Goal: Navigation & Orientation: Find specific page/section

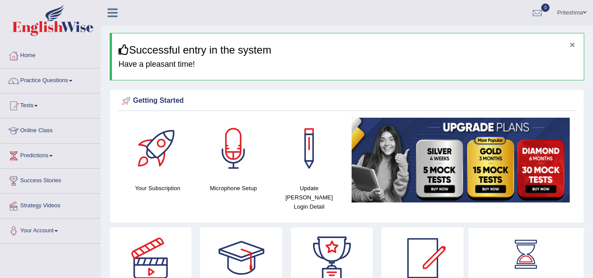
click at [570, 43] on button "×" at bounding box center [572, 44] width 5 height 9
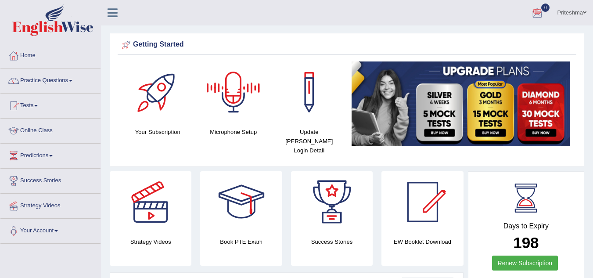
click at [44, 128] on link "Online Class" at bounding box center [50, 129] width 100 height 22
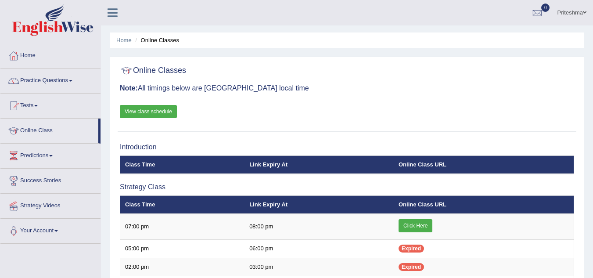
click at [143, 111] on link "View class schedule" at bounding box center [148, 111] width 57 height 13
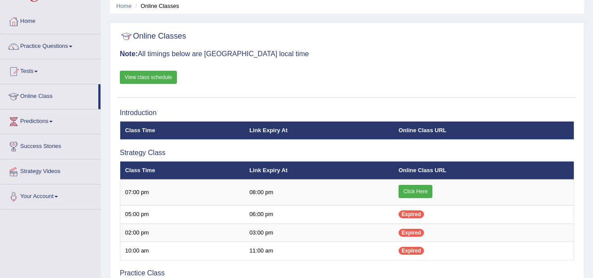
scroll to position [53, 0]
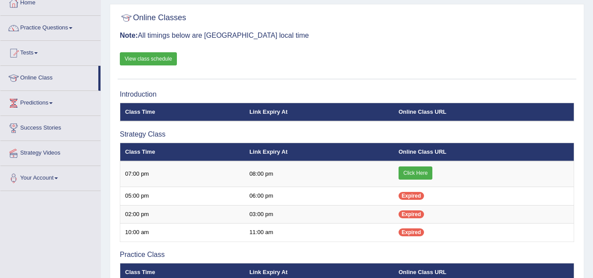
click at [158, 60] on link "View class schedule" at bounding box center [148, 58] width 57 height 13
click at [34, 49] on link "Tests" at bounding box center [50, 52] width 100 height 22
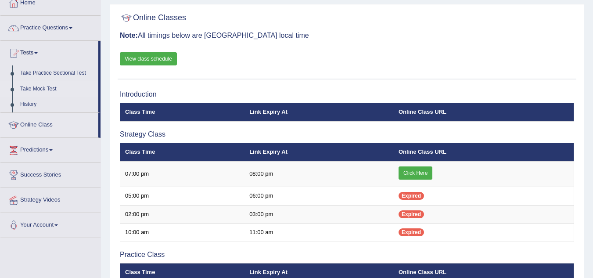
click at [37, 86] on link "Take Mock Test" at bounding box center [57, 89] width 82 height 16
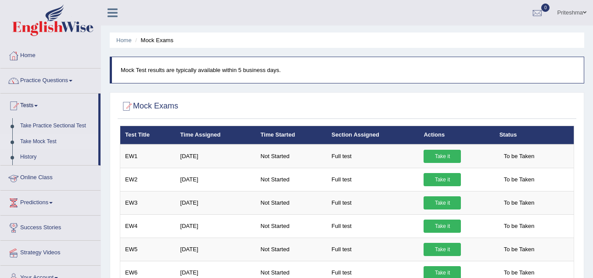
click at [39, 177] on link "Online Class" at bounding box center [50, 176] width 100 height 22
